Goal: Information Seeking & Learning: Learn about a topic

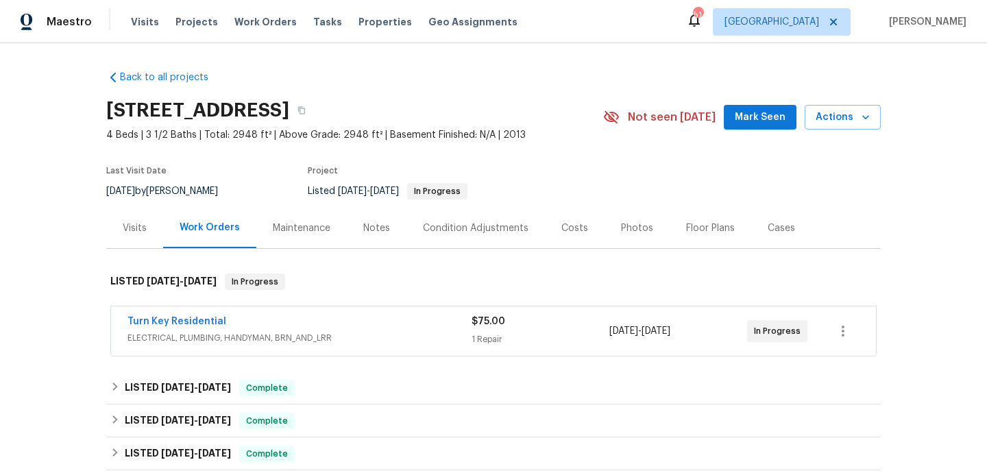
click at [405, 315] on div "Turn Key Residential" at bounding box center [299, 323] width 344 height 16
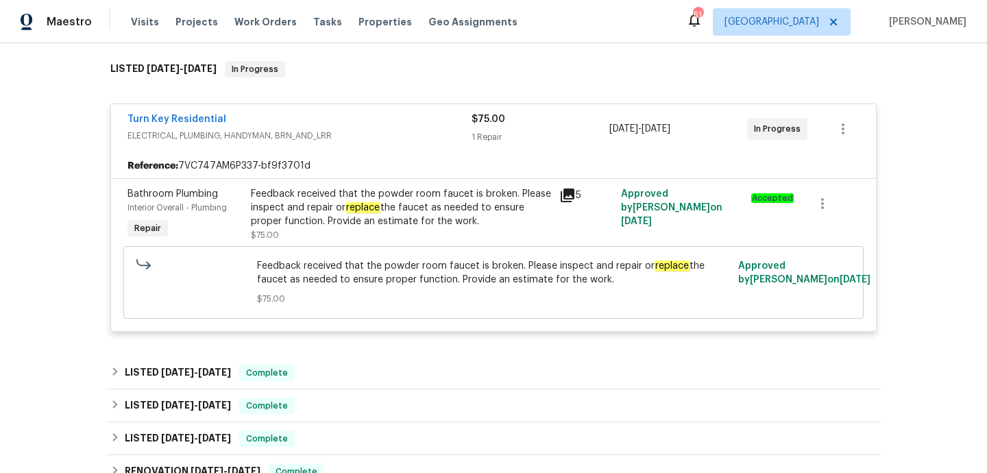
scroll to position [221, 0]
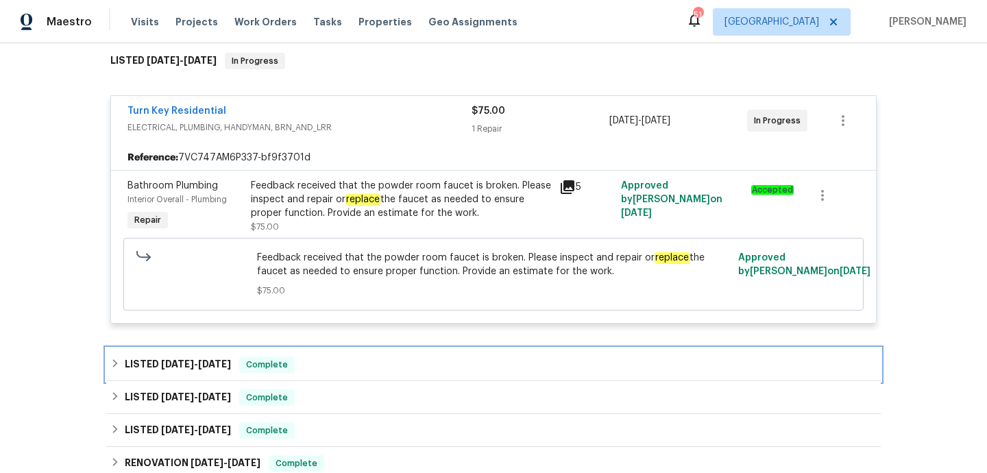
click at [361, 371] on div "LISTED 7/19/25 - 7/22/25 Complete" at bounding box center [493, 364] width 766 height 16
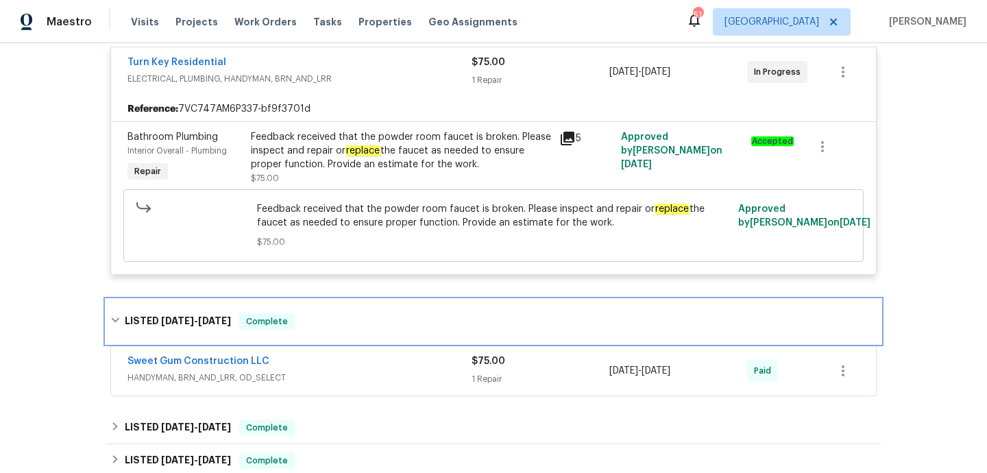
scroll to position [272, 0]
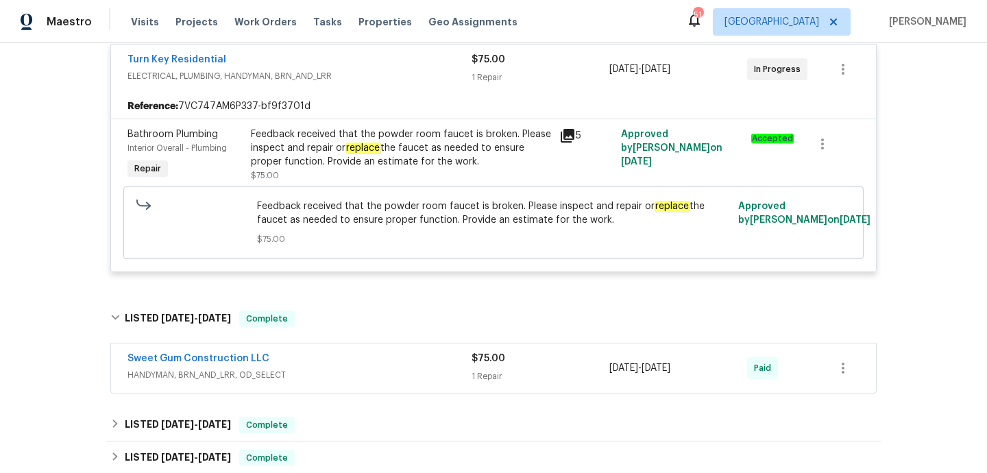
click at [371, 354] on div "Sweet Gum Construction LLC" at bounding box center [299, 360] width 344 height 16
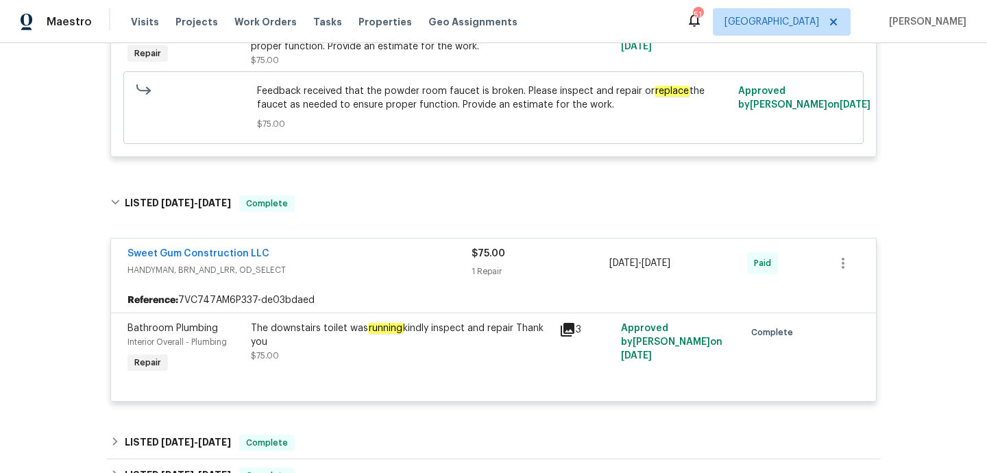
scroll to position [395, 0]
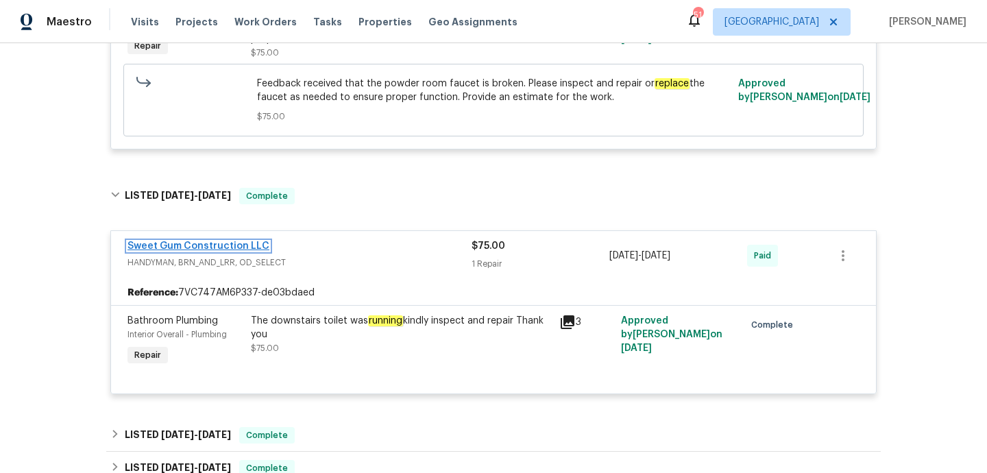
click at [223, 245] on link "Sweet Gum Construction LLC" at bounding box center [198, 246] width 142 height 10
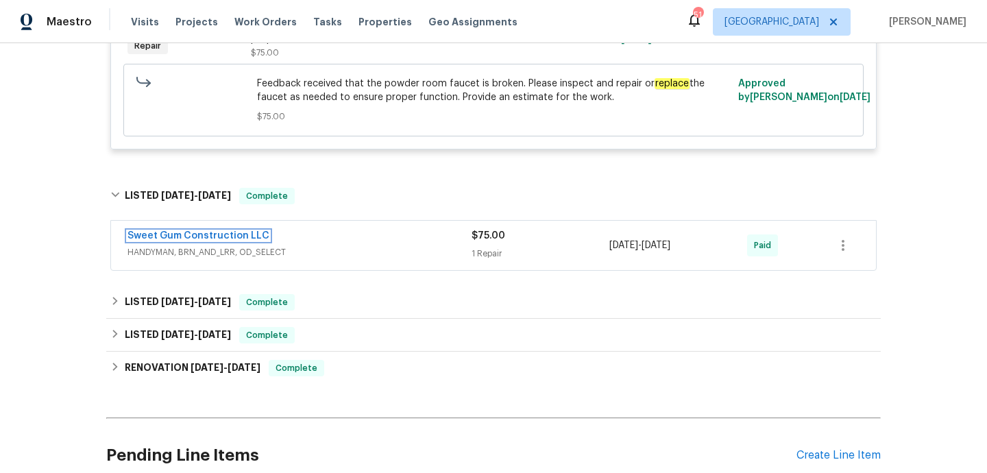
scroll to position [253, 0]
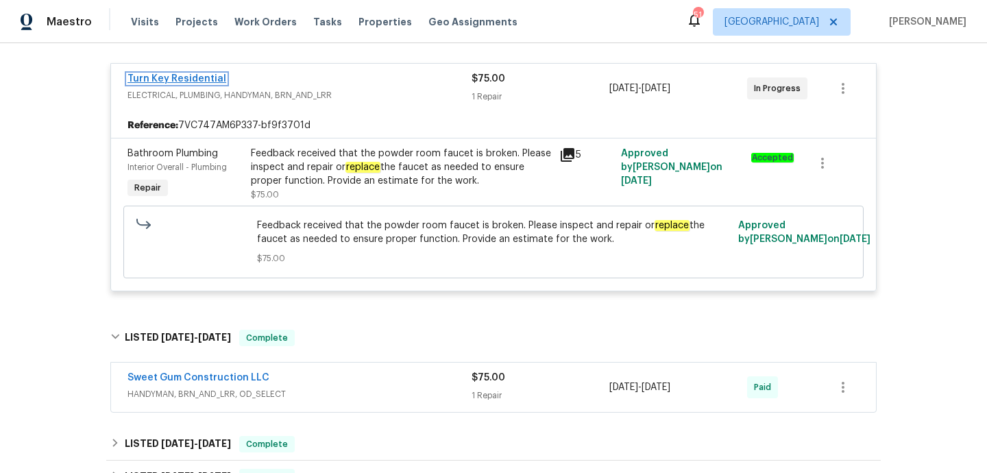
click at [183, 81] on link "Turn Key Residential" at bounding box center [176, 79] width 99 height 10
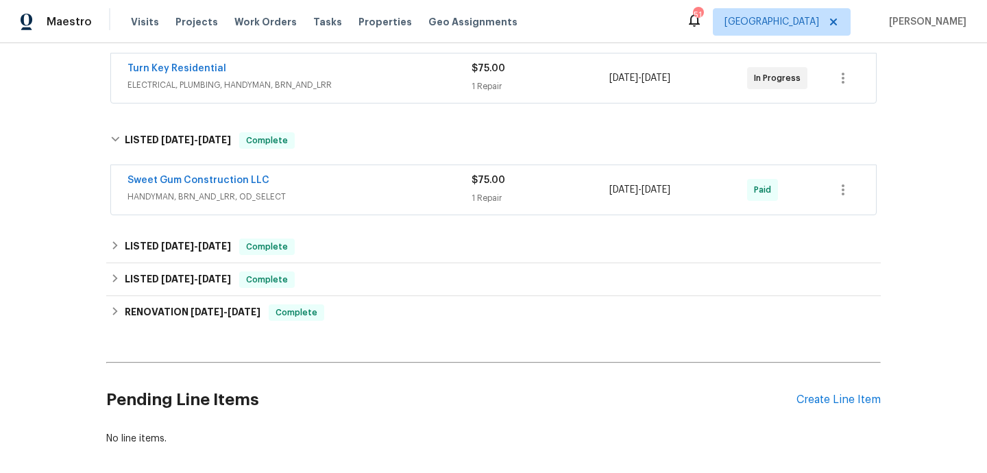
click at [436, 80] on span "ELECTRICAL, PLUMBING, HANDYMAN, BRN_AND_LRR" at bounding box center [299, 85] width 344 height 14
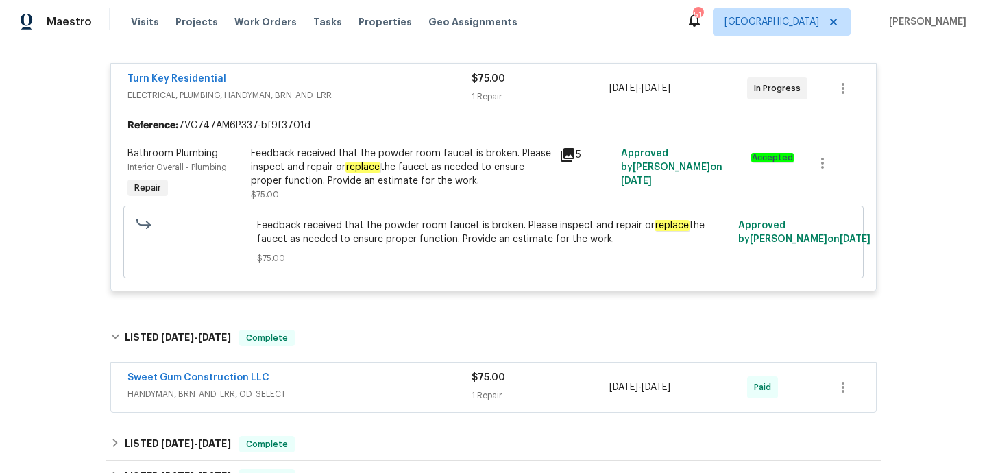
click at [552, 173] on div "Feedback received that the powder room faucet is broken. Please inspect and rep…" at bounding box center [401, 174] width 308 height 63
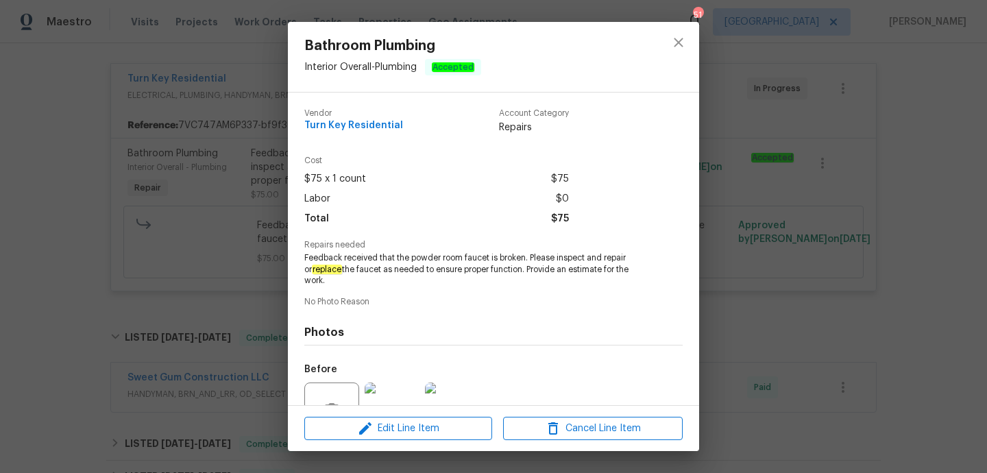
scroll to position [135, 0]
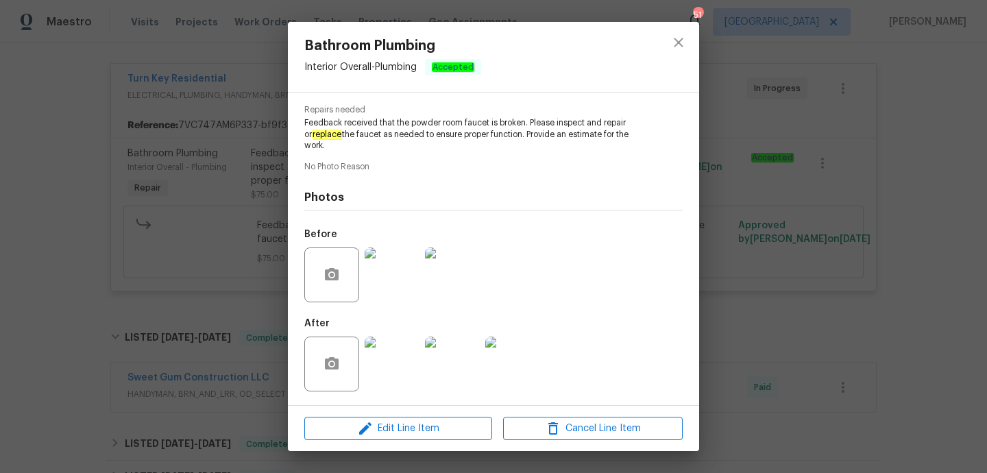
click at [399, 279] on img at bounding box center [392, 274] width 55 height 55
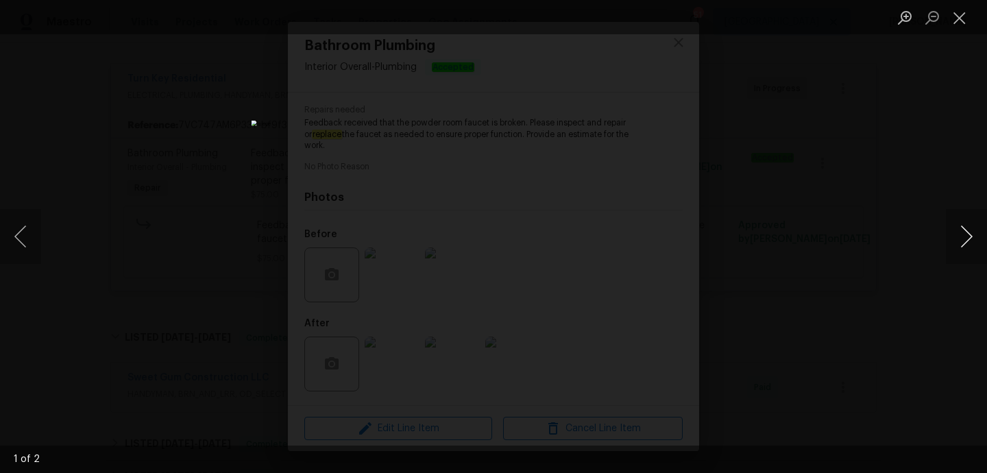
click at [968, 227] on button "Next image" at bounding box center [966, 236] width 41 height 55
click at [956, 21] on button "Close lightbox" at bounding box center [959, 17] width 27 height 24
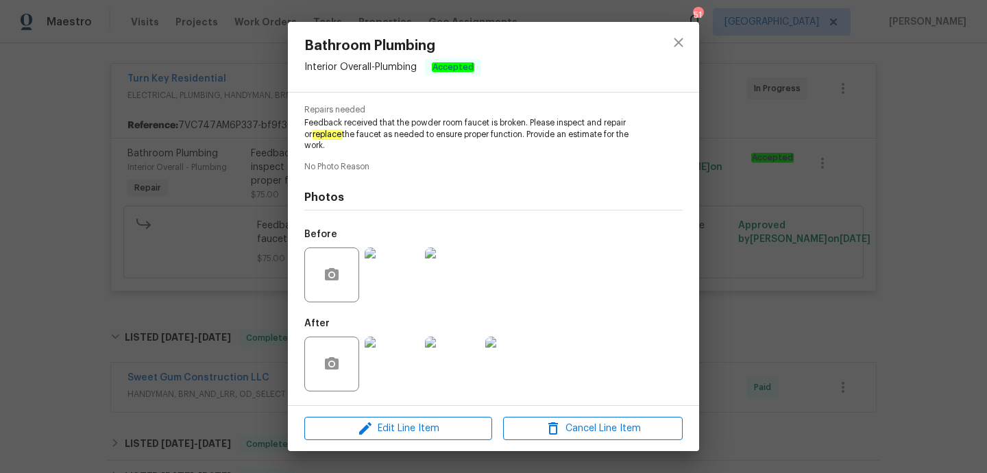
click at [426, 340] on img at bounding box center [452, 364] width 55 height 55
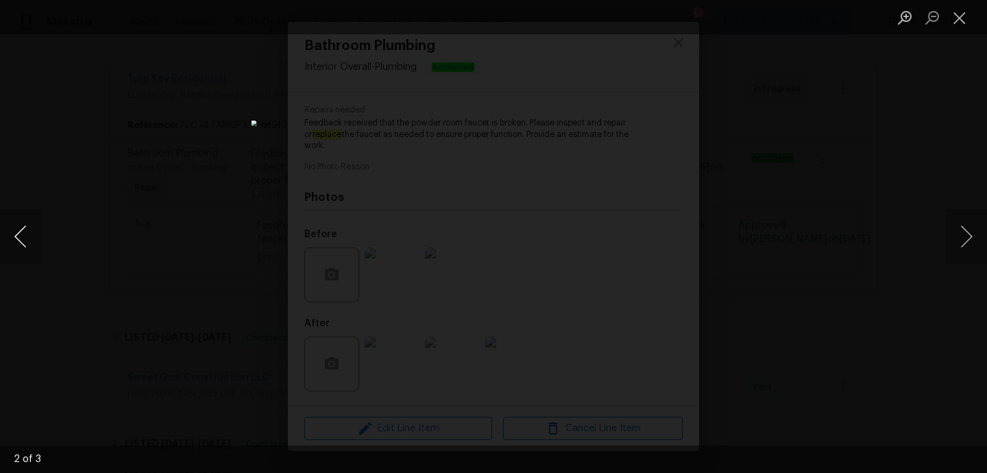
click at [25, 224] on button "Previous image" at bounding box center [20, 236] width 41 height 55
click at [951, 21] on button "Close lightbox" at bounding box center [959, 17] width 27 height 24
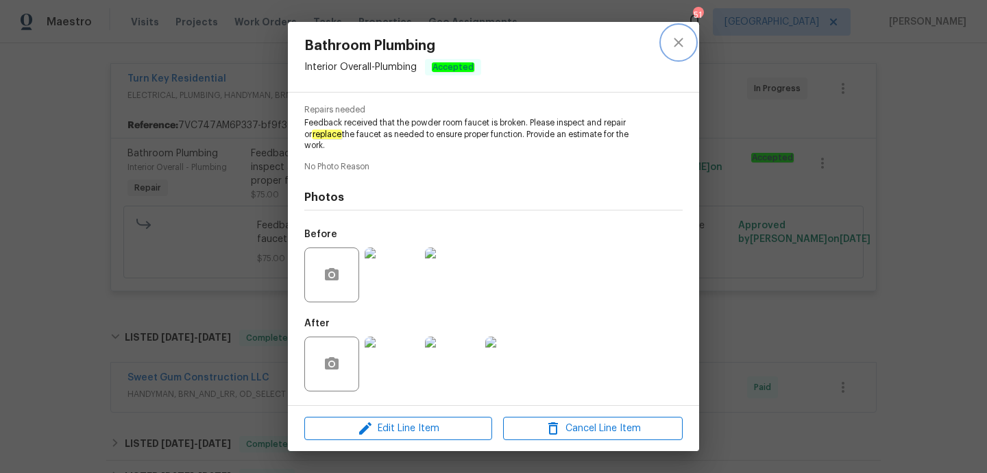
click at [676, 43] on icon "close" at bounding box center [678, 42] width 16 height 16
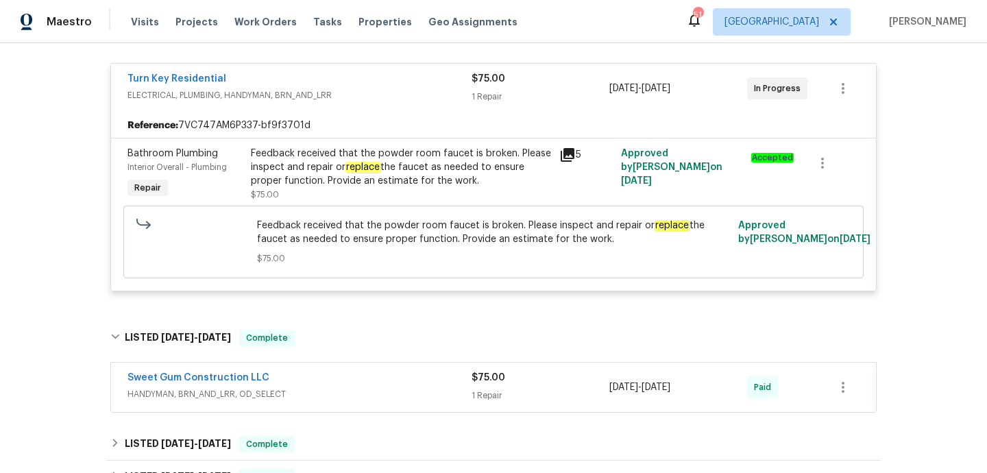
scroll to position [0, 0]
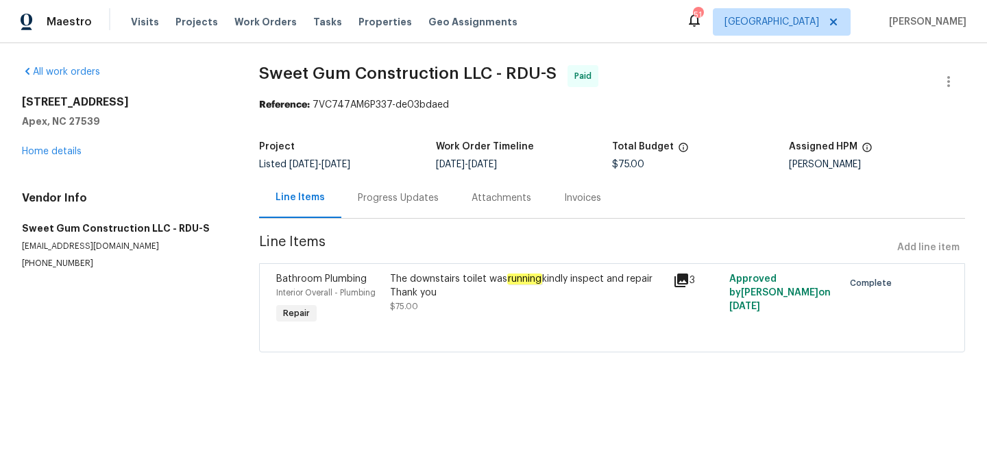
click at [386, 198] on div "Progress Updates" at bounding box center [398, 198] width 81 height 14
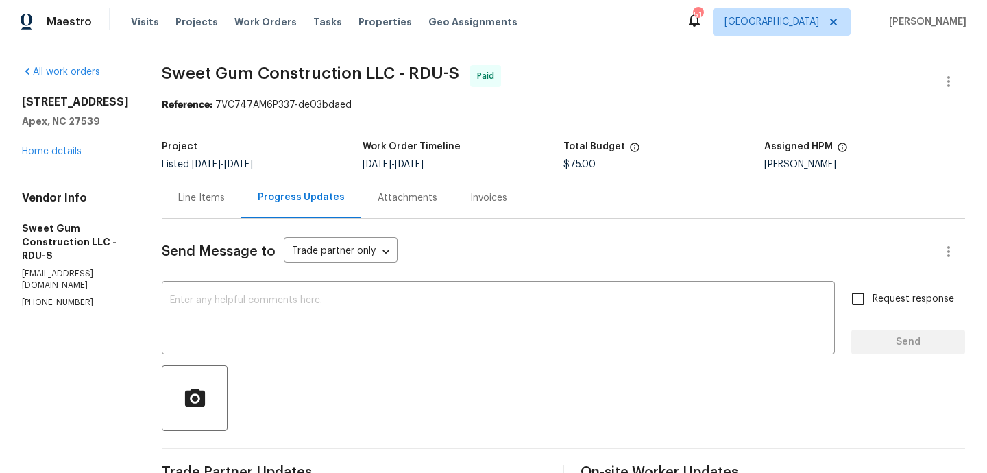
click at [220, 204] on div "Line Items" at bounding box center [201, 198] width 47 height 14
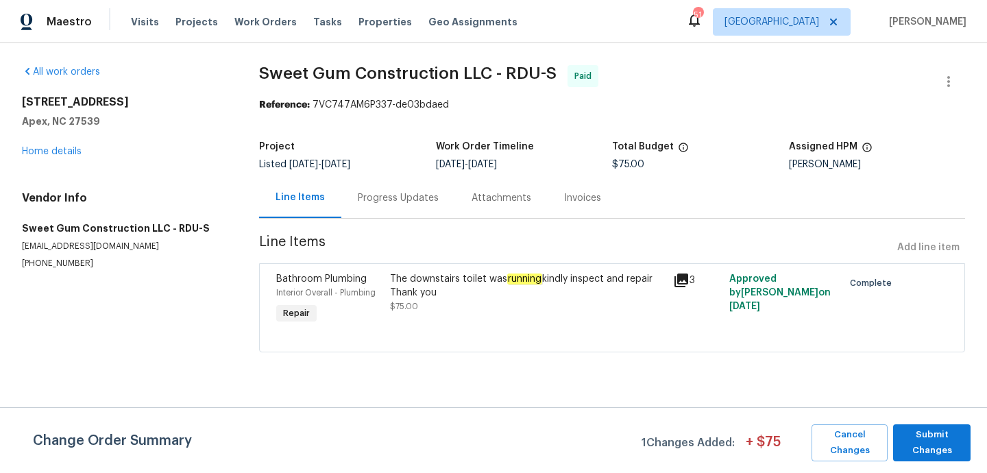
click at [639, 284] on div "The downstairs toilet was running kindly inspect and repair Thank you" at bounding box center [527, 285] width 275 height 27
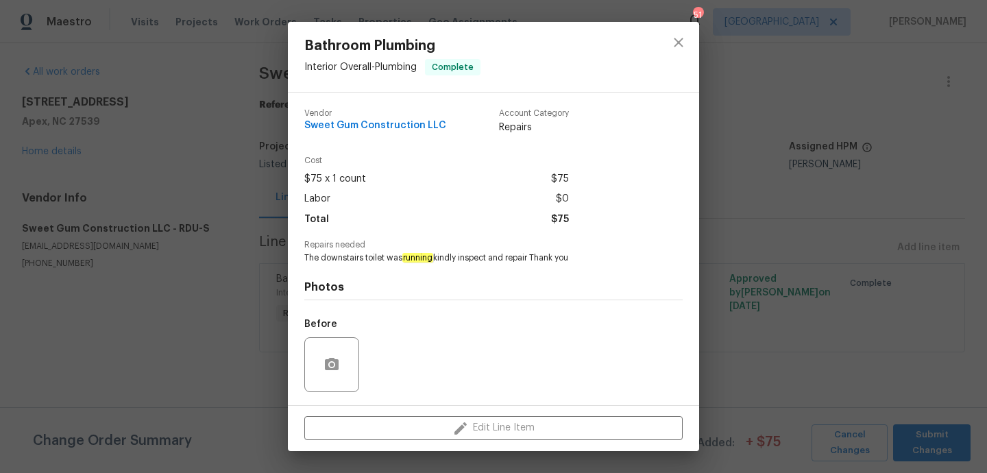
scroll to position [90, 0]
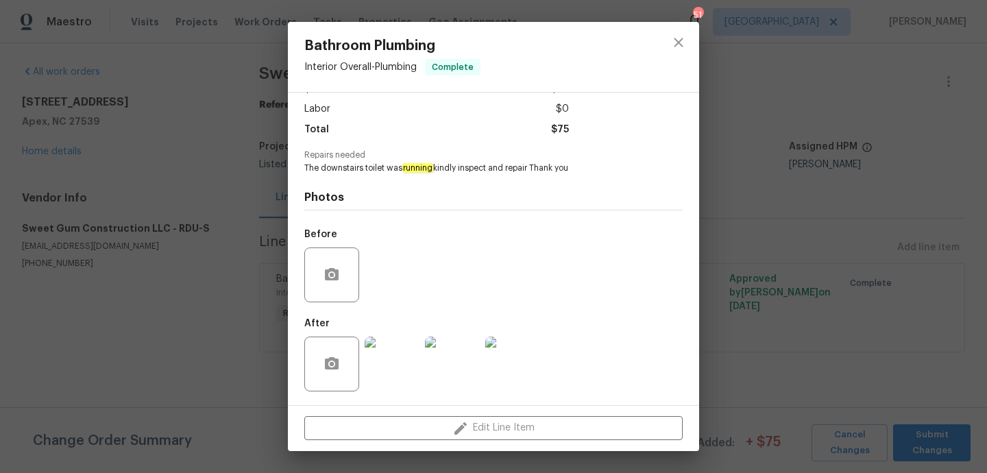
click at [380, 365] on img at bounding box center [392, 364] width 55 height 55
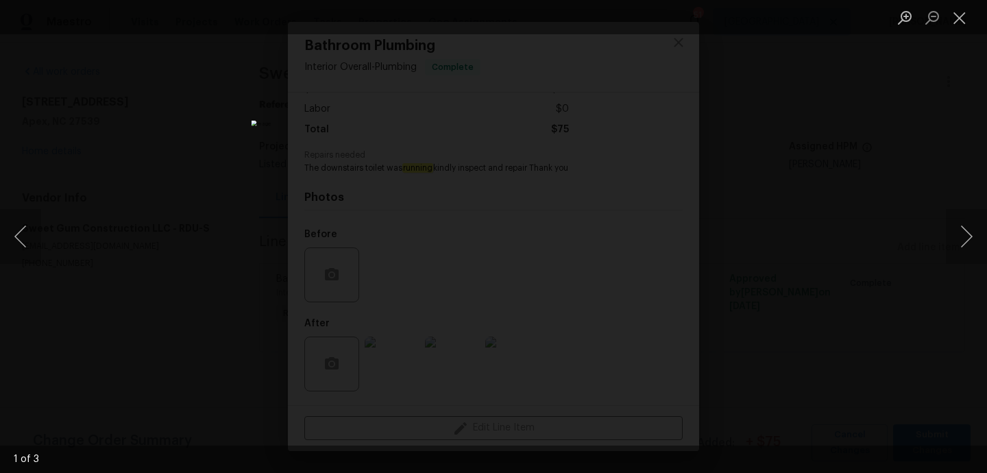
click at [934, 246] on div "Lightbox" at bounding box center [493, 236] width 987 height 473
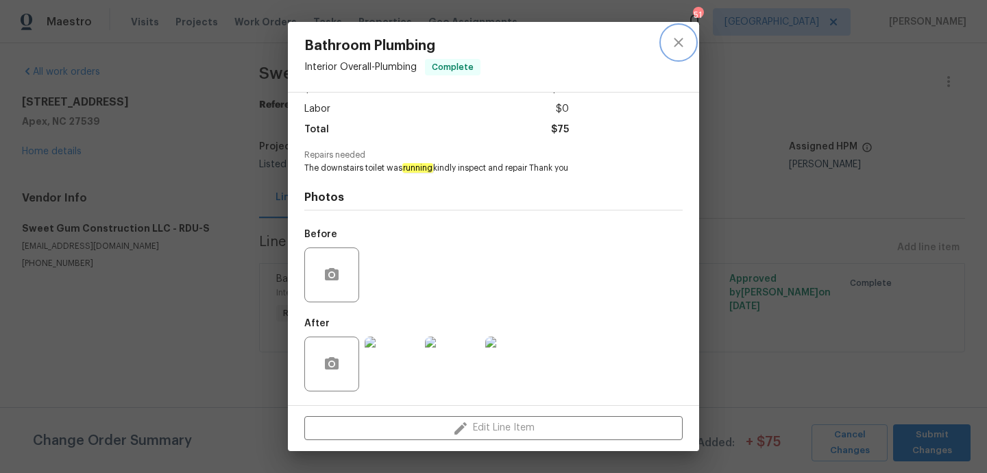
click at [678, 44] on icon "close" at bounding box center [678, 42] width 16 height 16
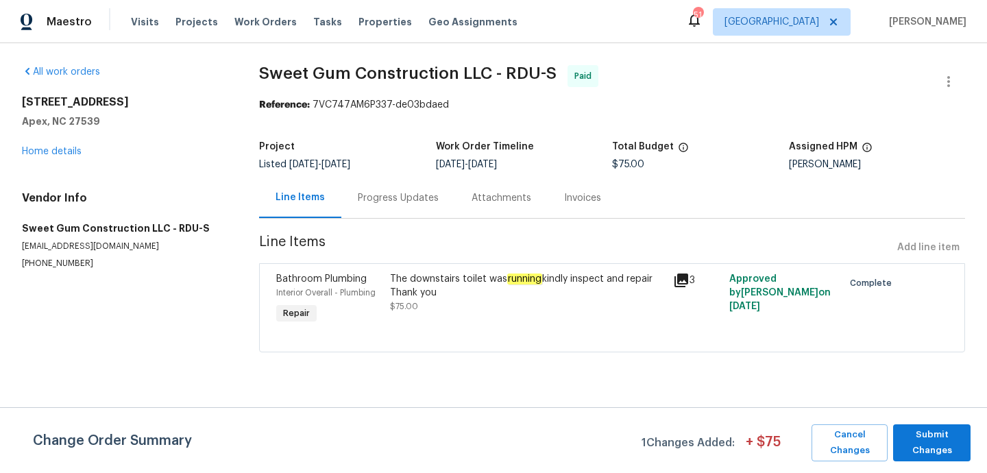
click at [522, 297] on div "The downstairs toilet was running kindly inspect and repair Thank you" at bounding box center [527, 285] width 275 height 27
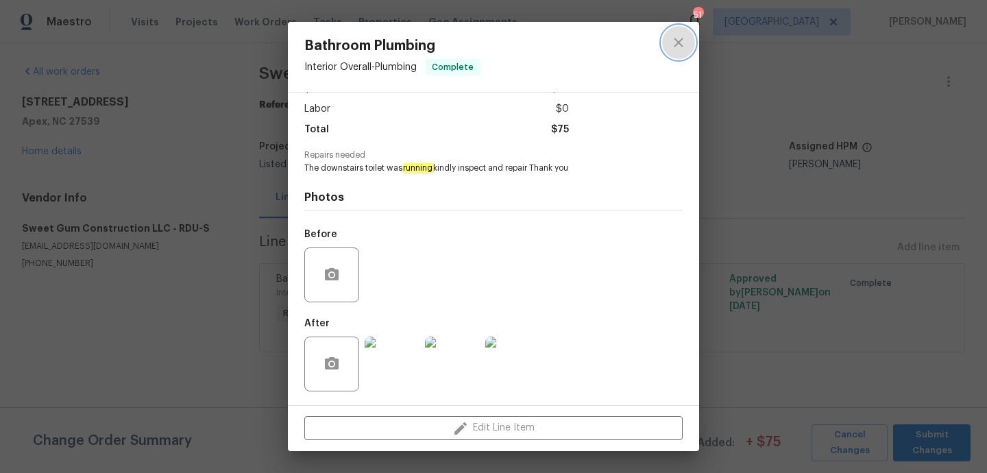
click at [672, 47] on icon "close" at bounding box center [678, 42] width 16 height 16
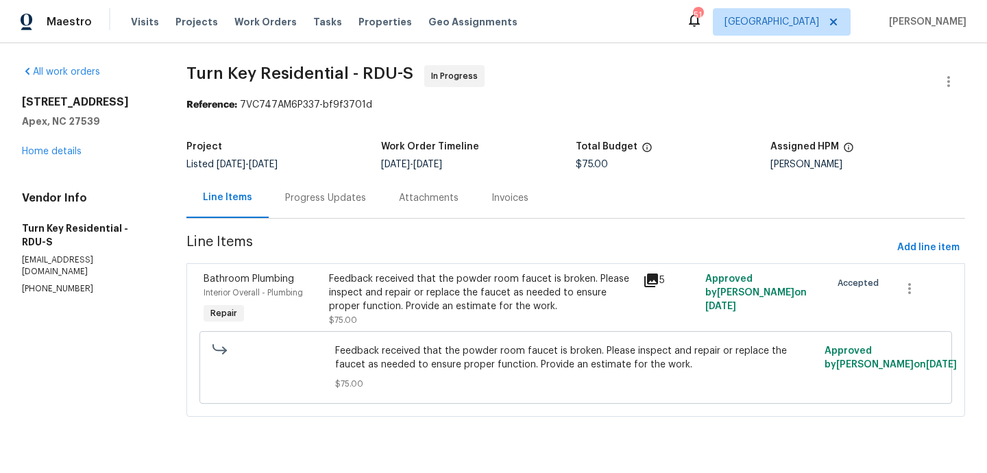
click at [326, 197] on div "Progress Updates" at bounding box center [325, 198] width 81 height 14
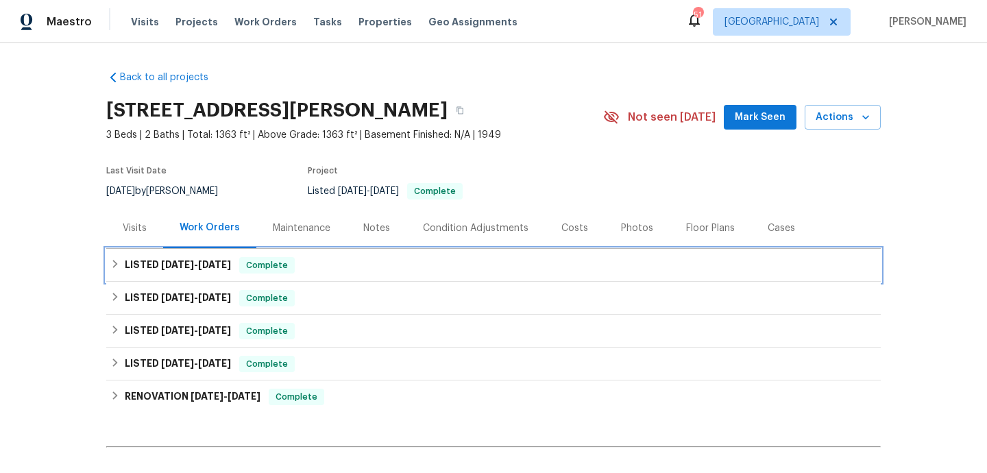
click at [341, 263] on div "LISTED [DATE] - [DATE] Complete" at bounding box center [493, 265] width 766 height 16
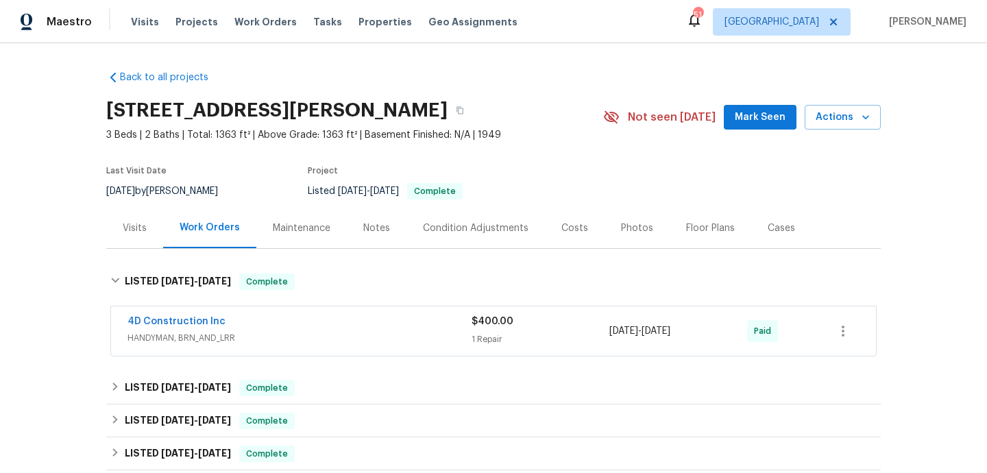
click at [351, 330] on div "4D Construction Inc" at bounding box center [299, 323] width 344 height 16
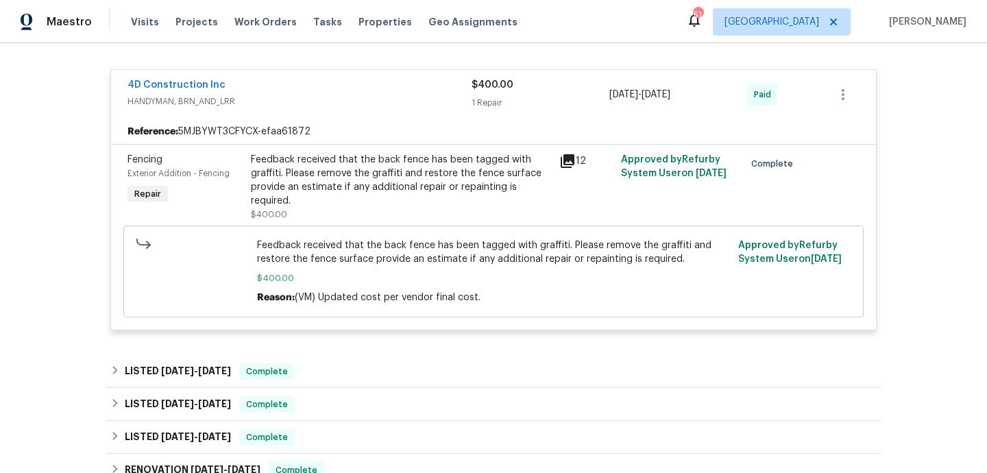
scroll to position [289, 0]
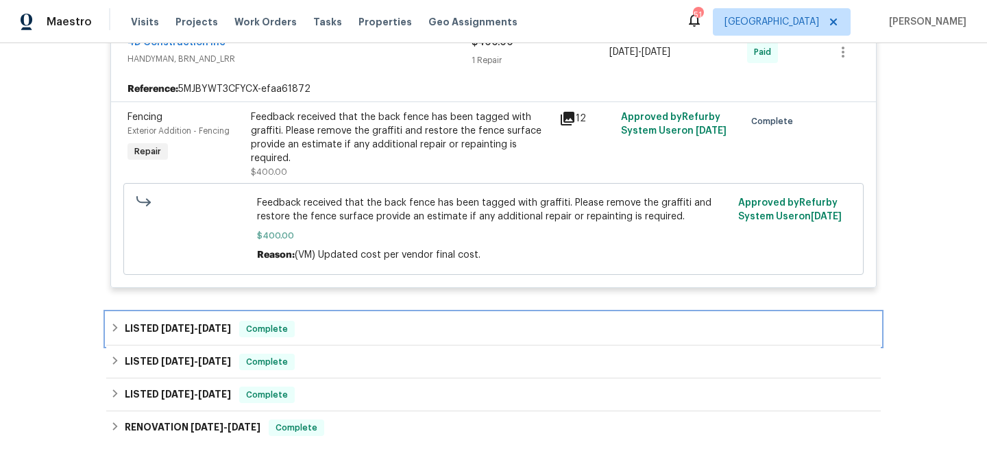
click at [348, 328] on div "LISTED [DATE] - [DATE] Complete" at bounding box center [493, 329] width 766 height 16
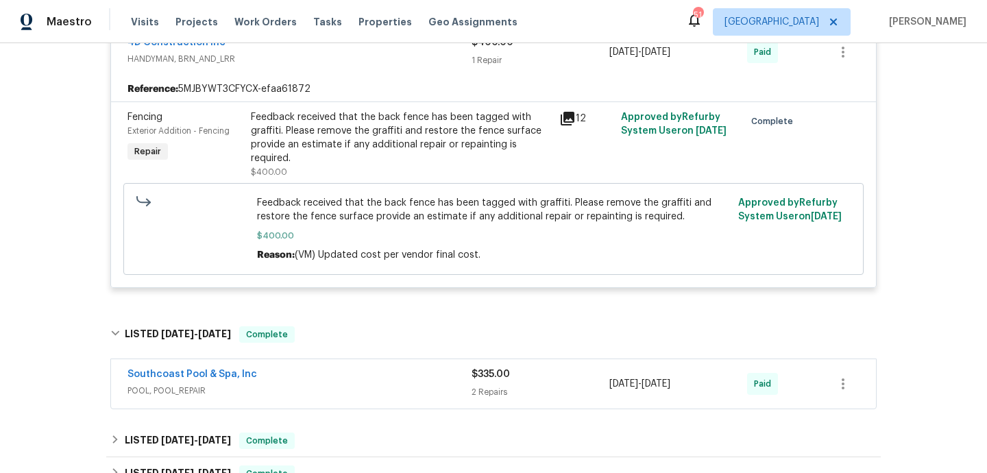
click at [358, 391] on span "POOL, POOL_REPAIR" at bounding box center [299, 391] width 344 height 14
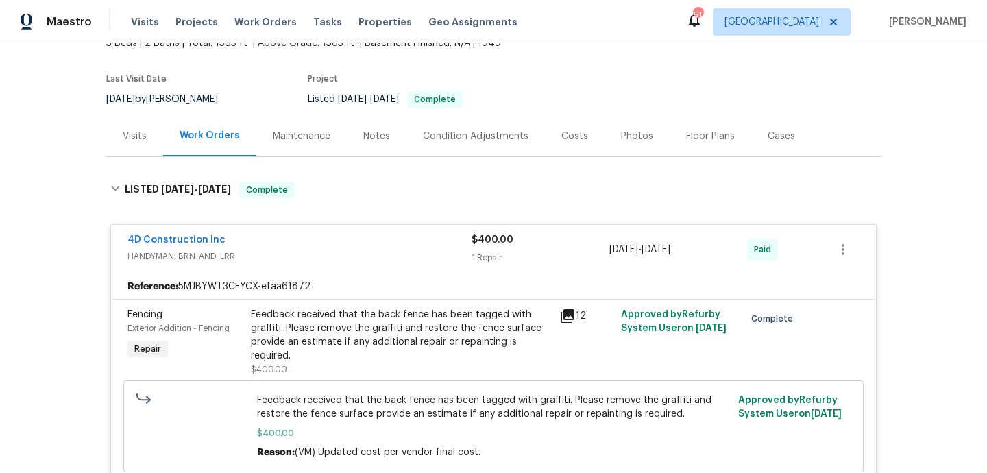
scroll to position [0, 0]
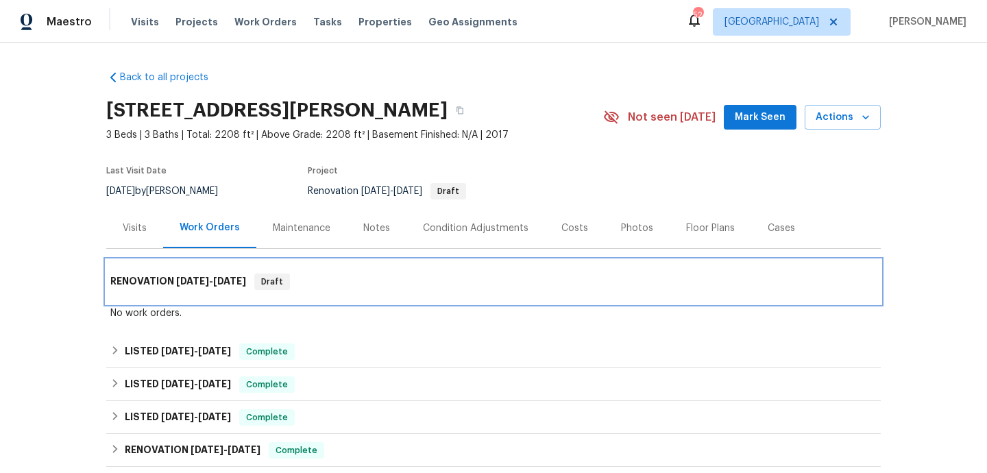
click at [346, 290] on div "RENOVATION [DATE] - [DATE] Draft" at bounding box center [493, 281] width 766 height 16
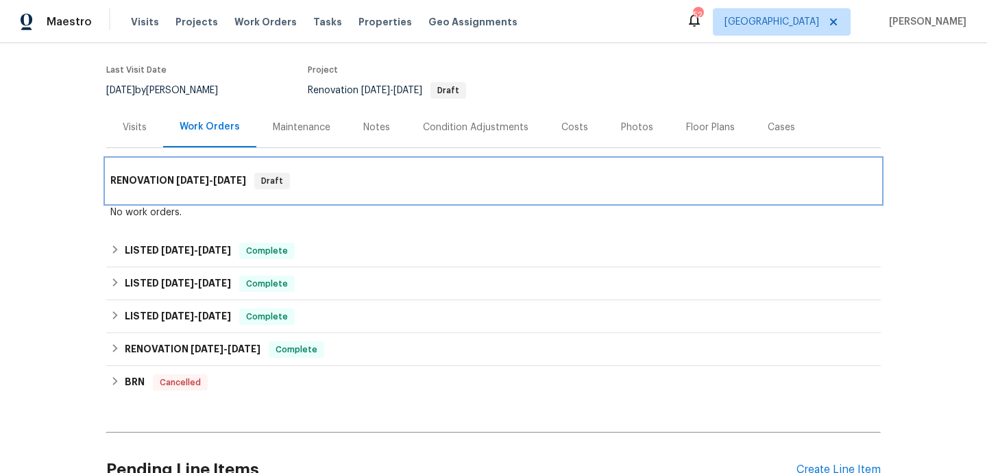
scroll to position [104, 0]
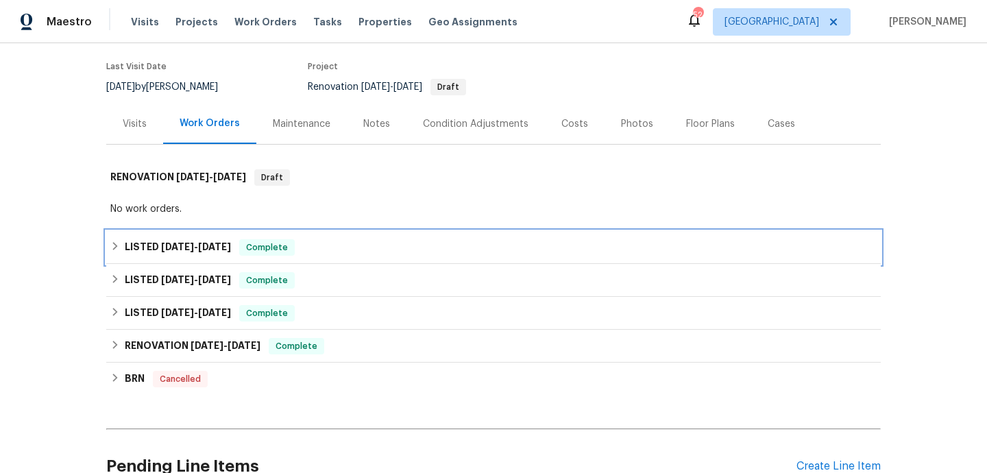
click at [359, 256] on div "LISTED 7/29/25 - 8/4/25 Complete" at bounding box center [493, 247] width 766 height 16
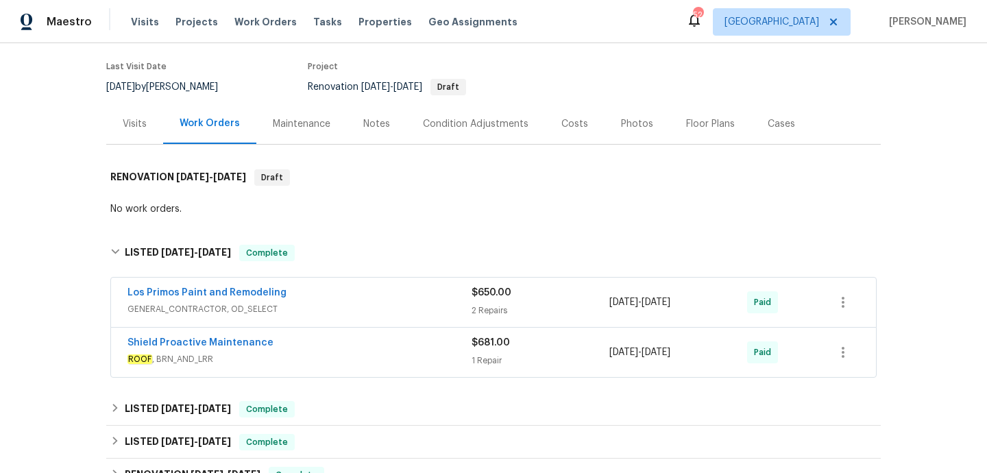
click at [384, 302] on div "Los Primos Paint and Remodeling" at bounding box center [299, 294] width 344 height 16
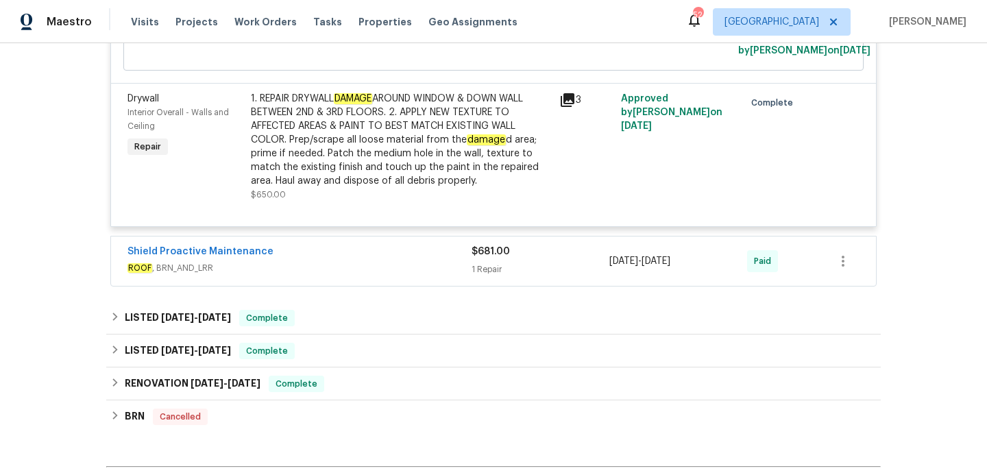
scroll to position [558, 0]
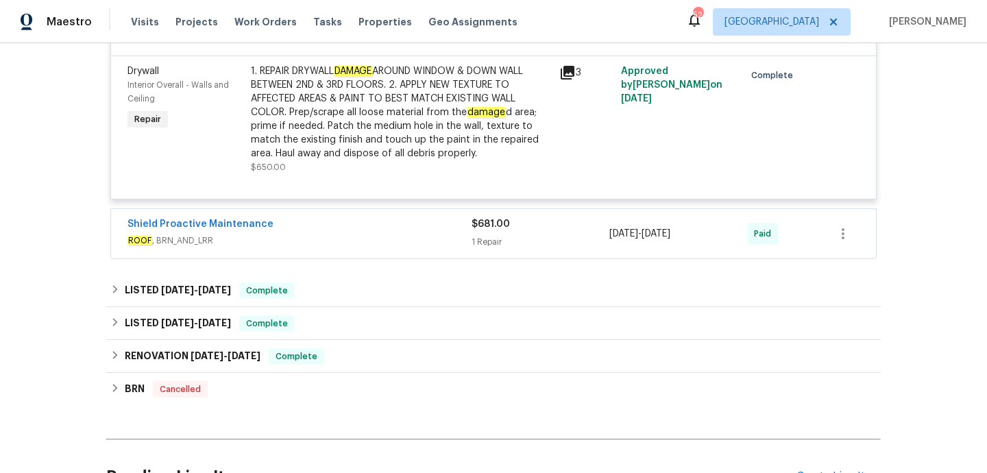
click at [389, 247] on span "ROOF , BRN_AND_LRR" at bounding box center [299, 241] width 344 height 14
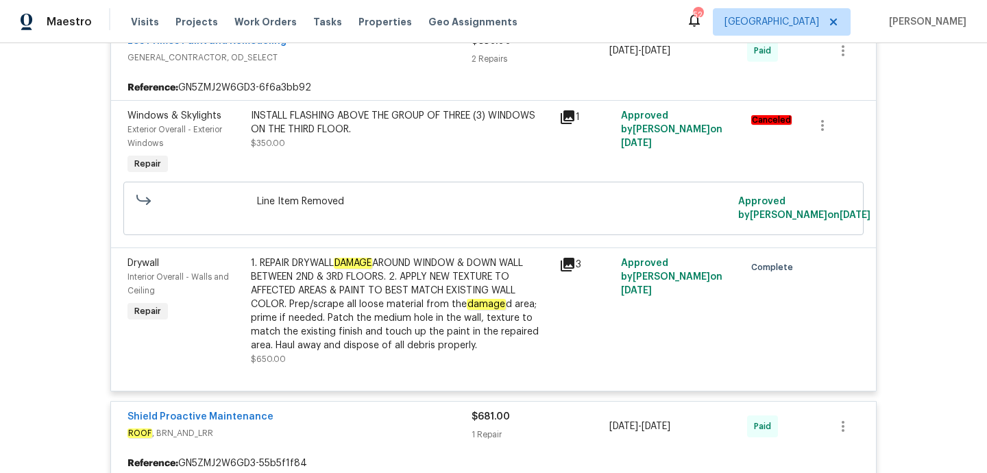
scroll to position [138, 0]
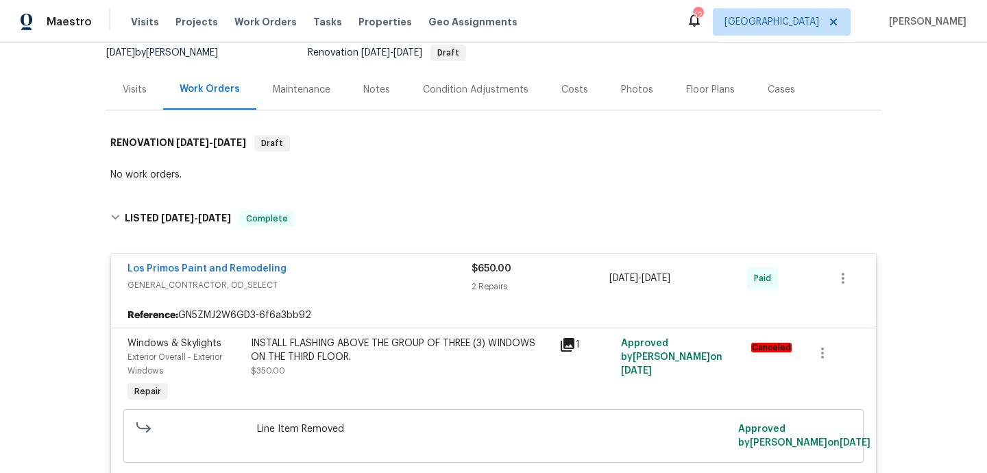
click at [374, 97] on div "Notes" at bounding box center [376, 90] width 27 height 14
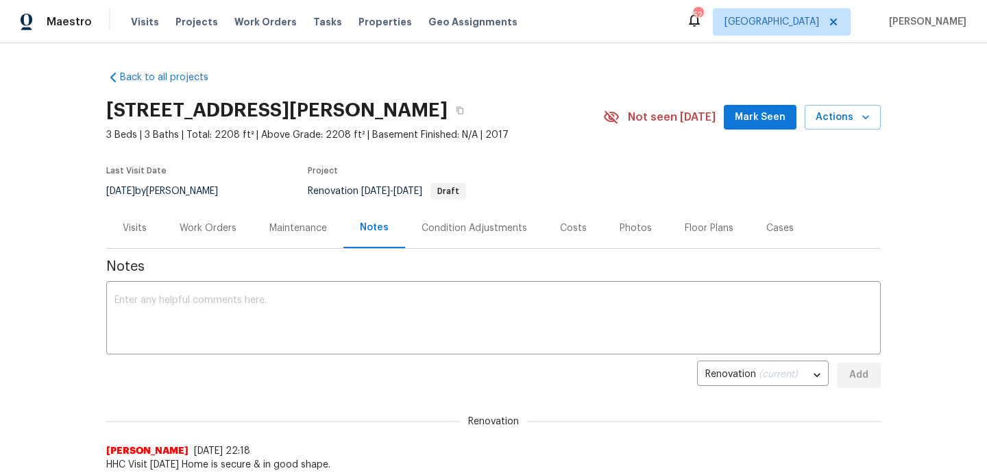
click at [125, 235] on div "Visits" at bounding box center [135, 228] width 24 height 14
